Goal: Obtain resource: Obtain resource

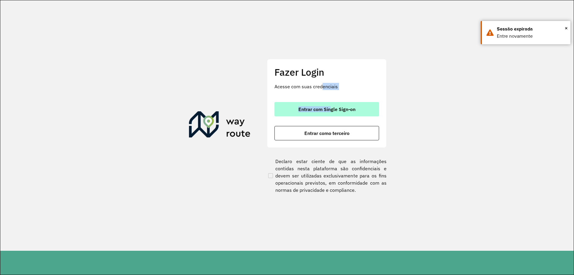
click at [333, 108] on span "Entrar com Single Sign-on" at bounding box center [326, 109] width 57 height 5
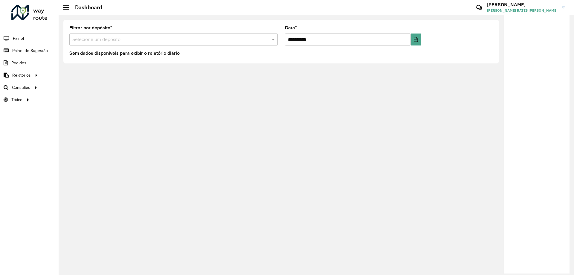
click at [132, 61] on div "**********" at bounding box center [281, 42] width 436 height 44
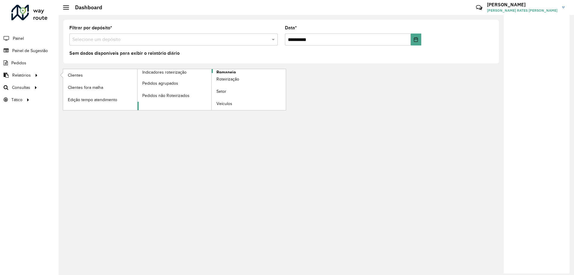
click at [229, 71] on span "Romaneio" at bounding box center [226, 72] width 19 height 6
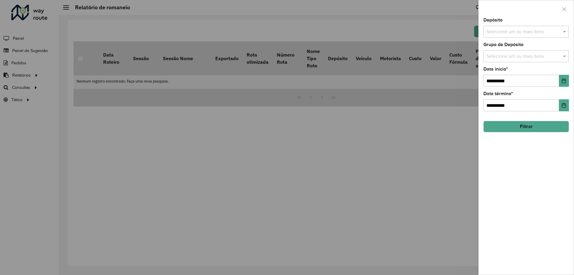
click at [540, 25] on div "Depósito Selecione um ou mais itens" at bounding box center [527, 28] width 86 height 20
click at [534, 33] on input "text" at bounding box center [523, 31] width 77 height 7
click at [517, 72] on div "CDD [GEOGRAPHIC_DATA]" at bounding box center [526, 72] width 85 height 10
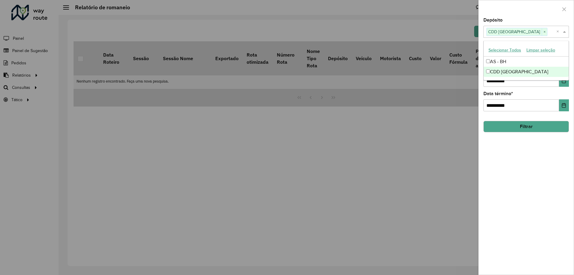
click at [521, 117] on hb-field-button "Filtrar" at bounding box center [527, 124] width 86 height 16
click at [522, 125] on button "Filtrar" at bounding box center [527, 126] width 86 height 11
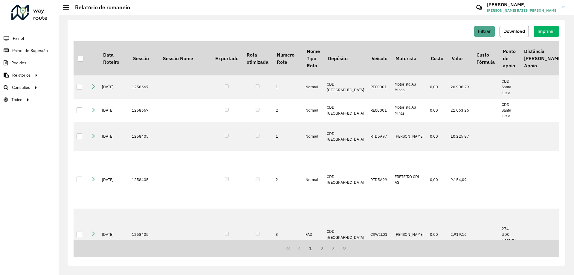
click at [514, 31] on span "Download" at bounding box center [515, 31] width 22 height 5
